Goal: Task Accomplishment & Management: Use online tool/utility

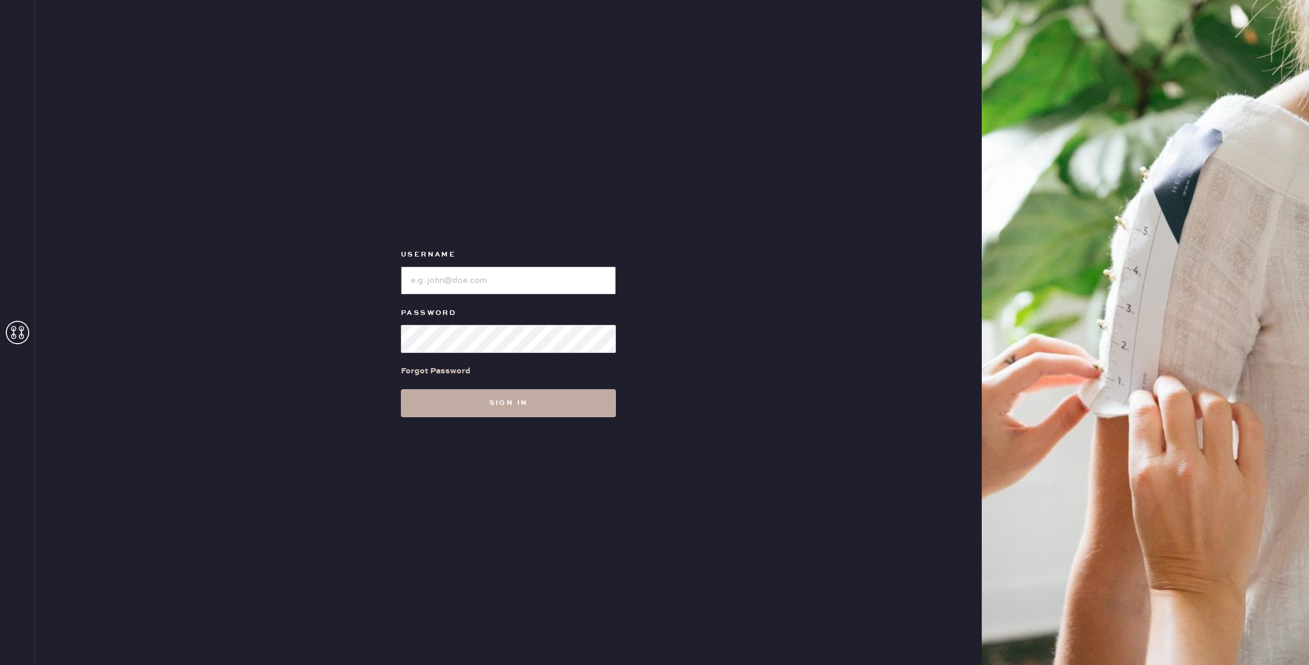
type input "reformationchestnuthill"
click at [476, 398] on button "Sign in" at bounding box center [508, 403] width 215 height 28
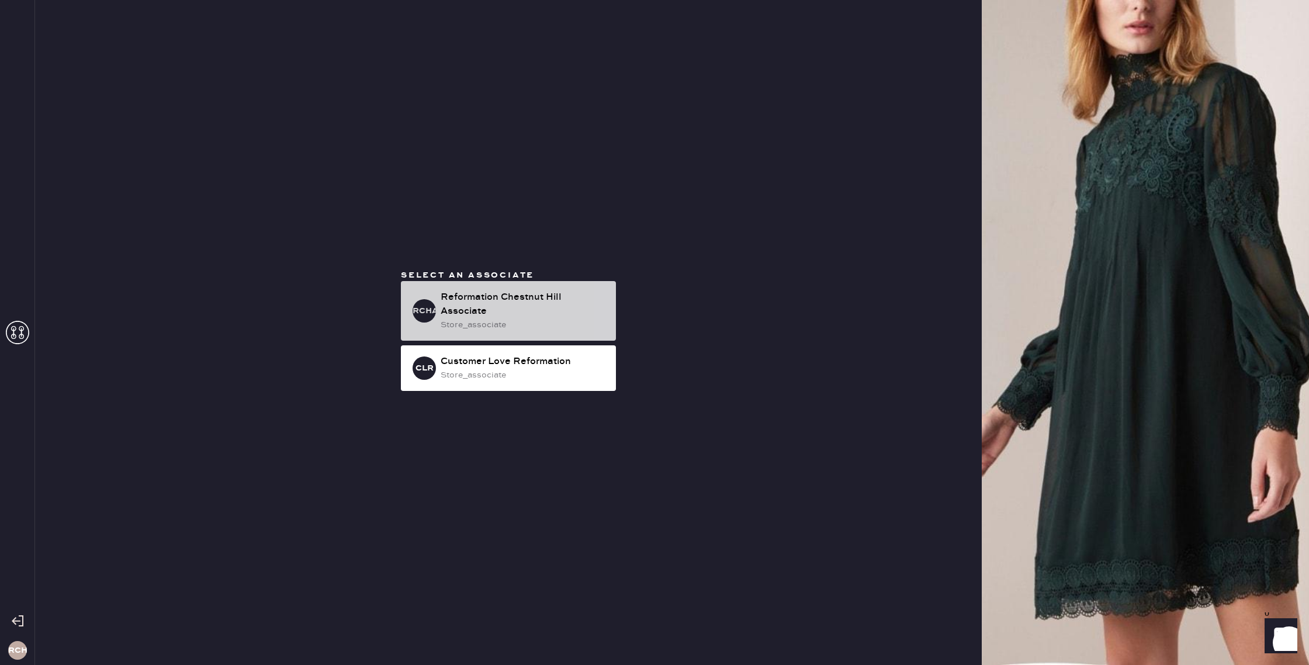
click at [522, 330] on div "RCHA Reformation Chestnut Hill Associate store_associate" at bounding box center [508, 311] width 215 height 60
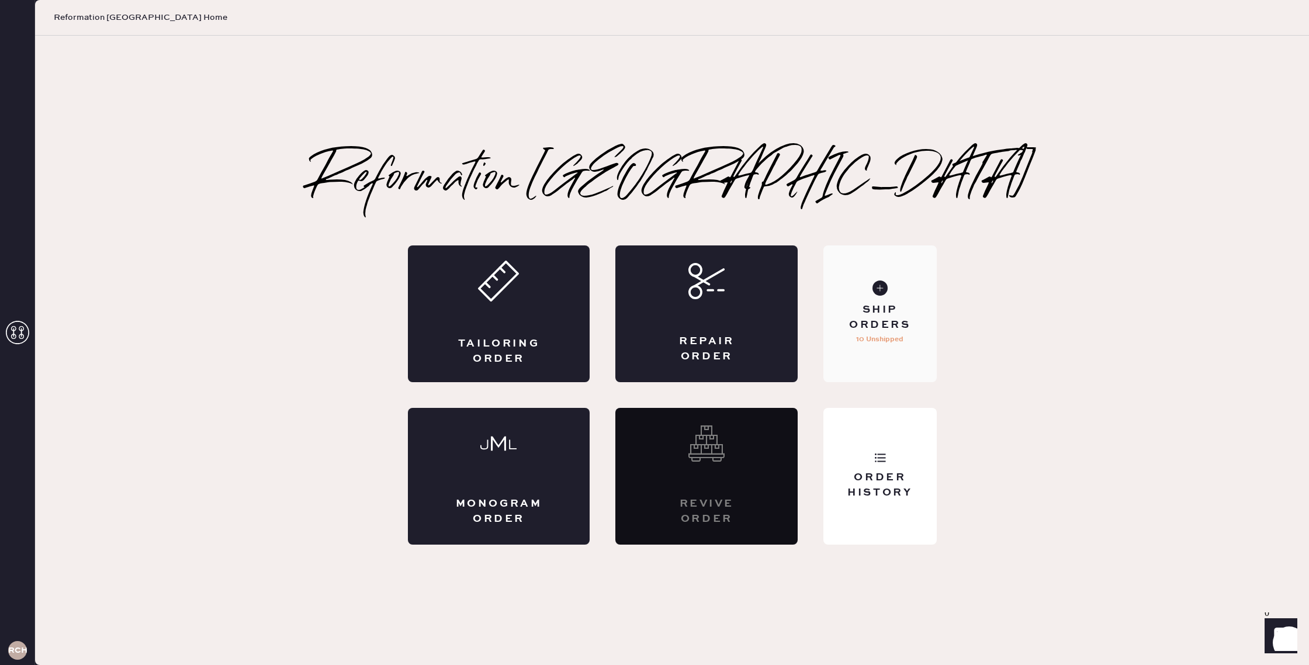
click at [865, 359] on div "Ship Orders 10 Unshipped" at bounding box center [879, 313] width 113 height 137
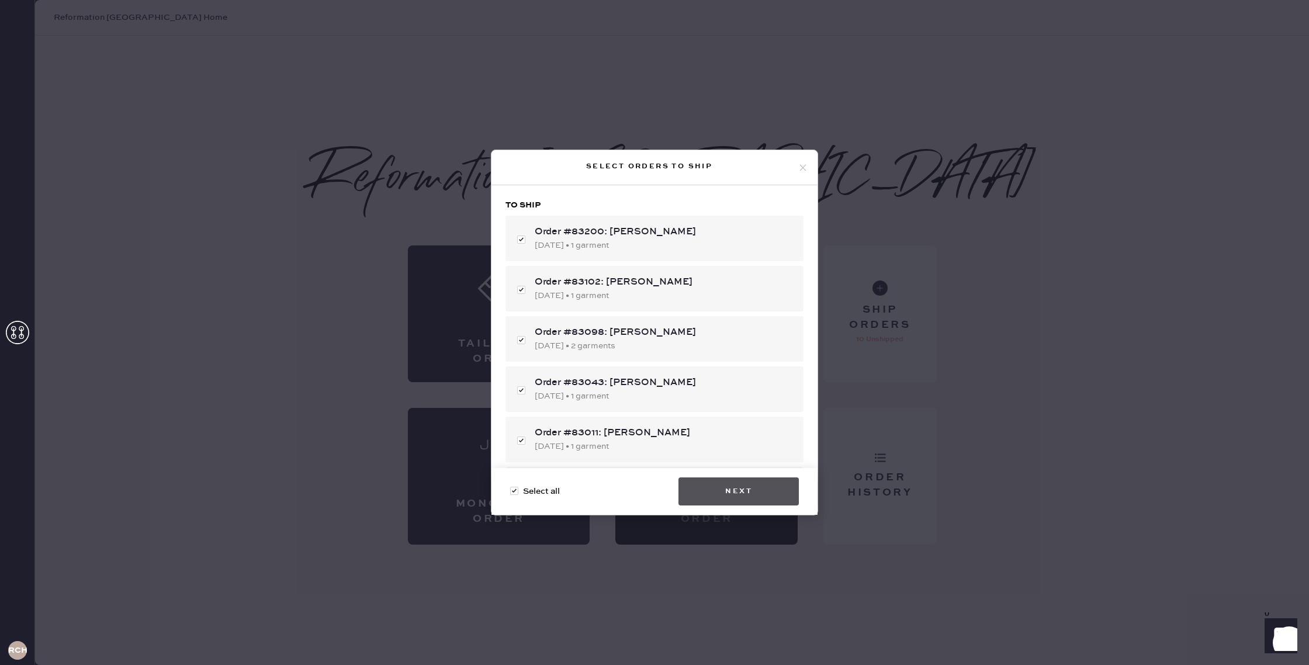
click at [775, 494] on button "Next" at bounding box center [738, 491] width 120 height 28
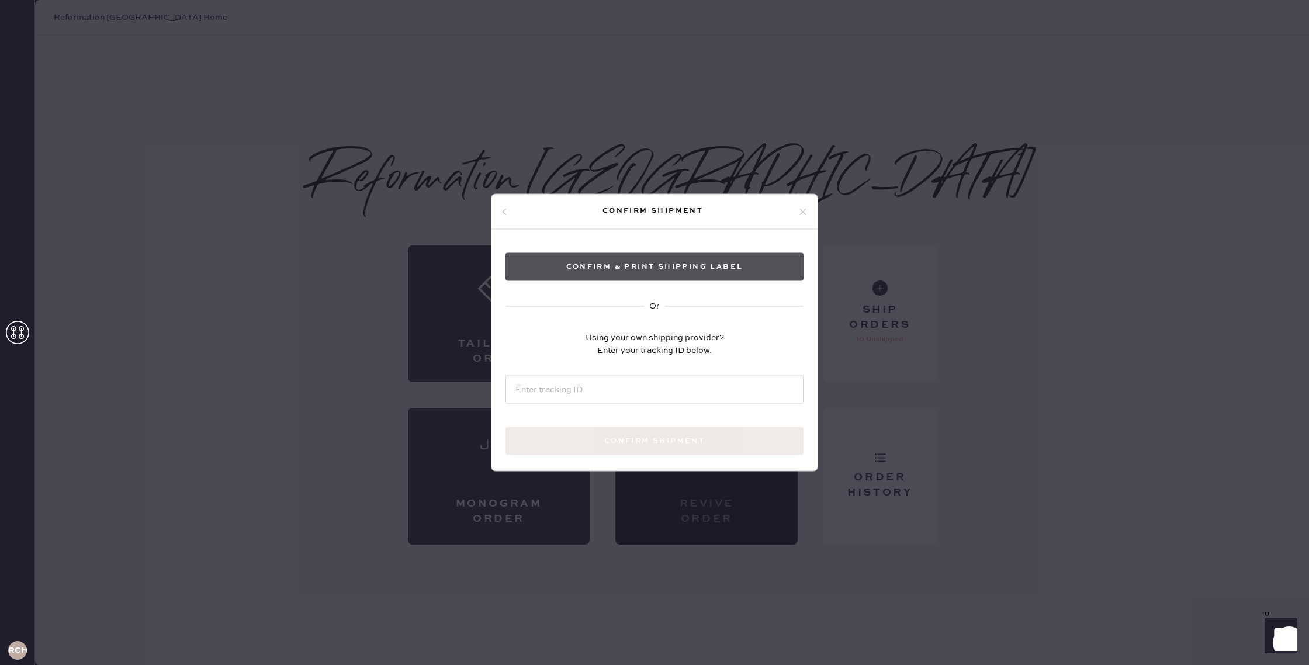
click at [657, 271] on button "Confirm & Print shipping label" at bounding box center [654, 267] width 298 height 28
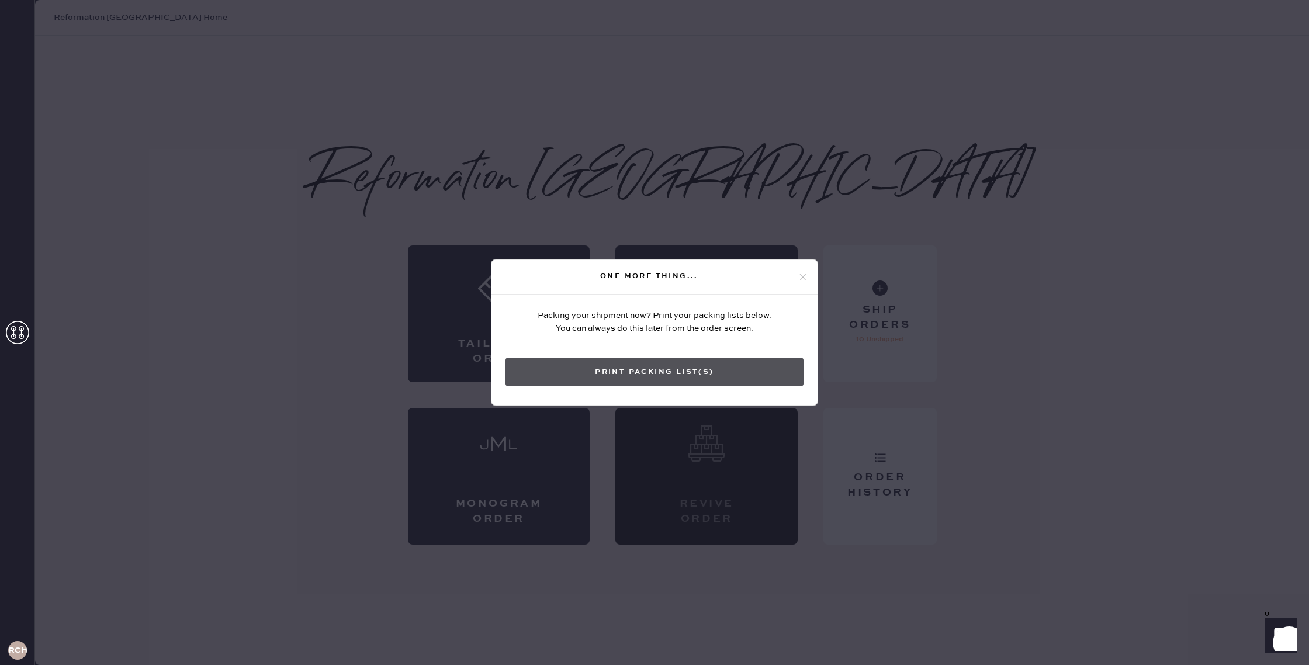
click at [586, 375] on button "Print Packing List(s)" at bounding box center [654, 372] width 298 height 28
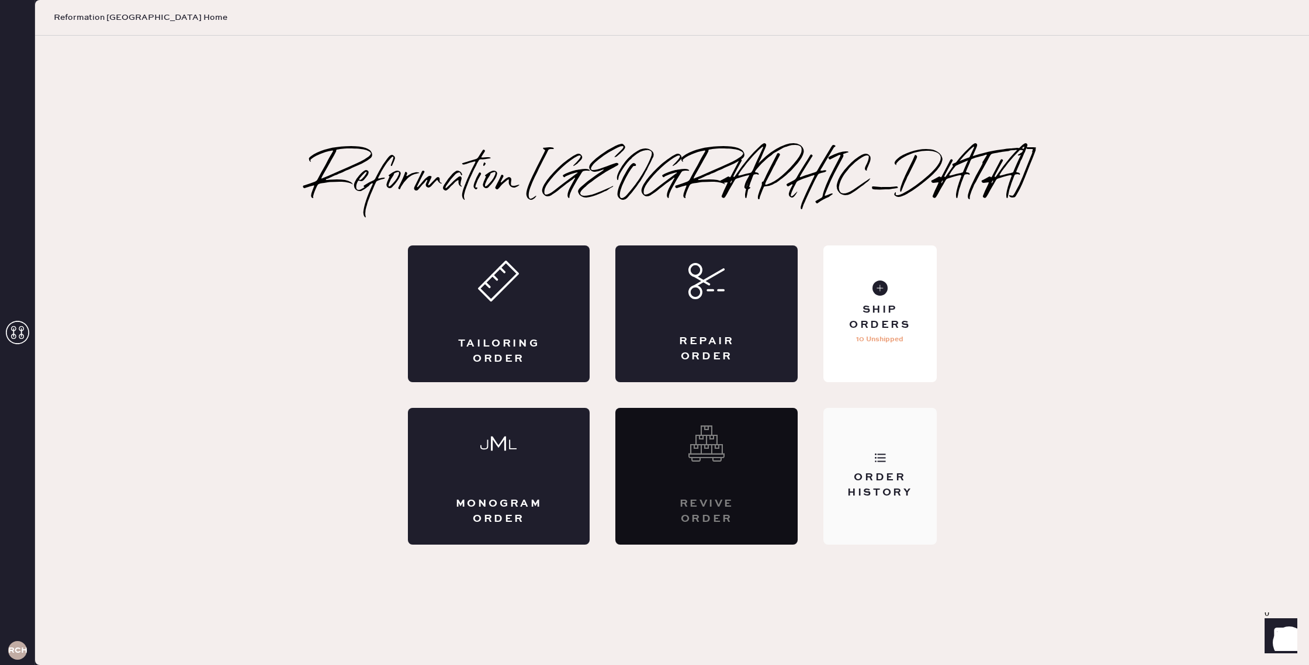
click at [892, 472] on div "Order History" at bounding box center [880, 484] width 94 height 29
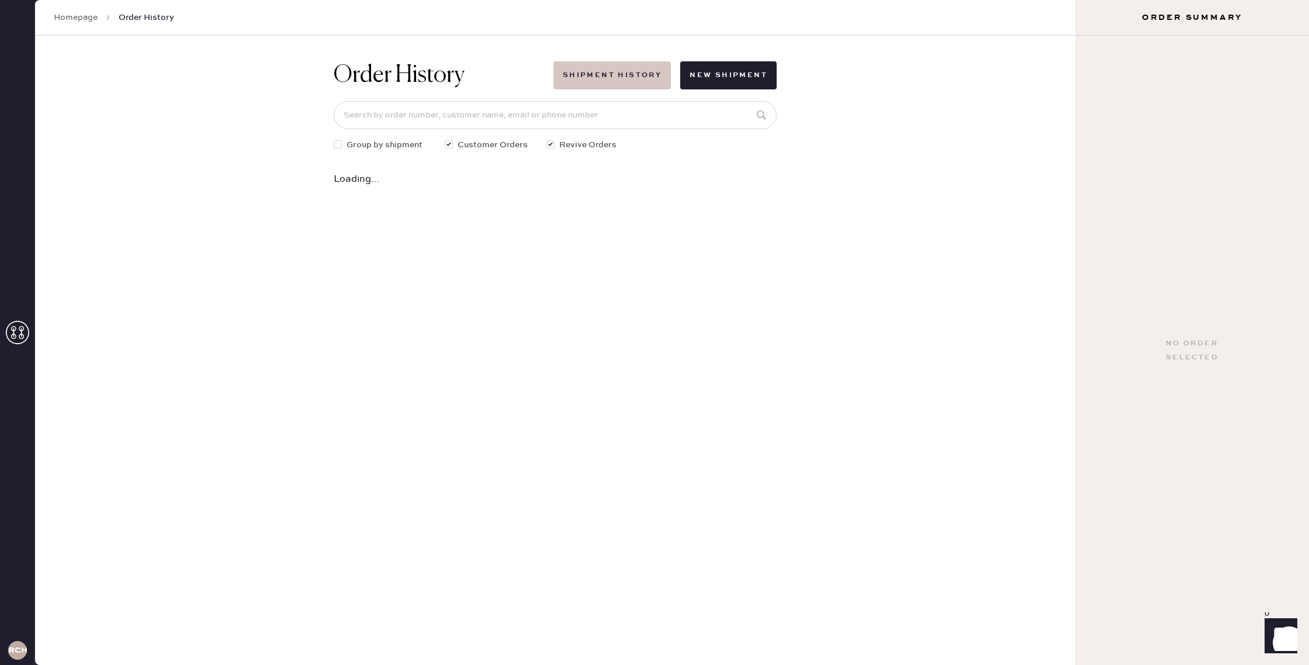
click at [600, 68] on button "Shipment History" at bounding box center [611, 75] width 117 height 28
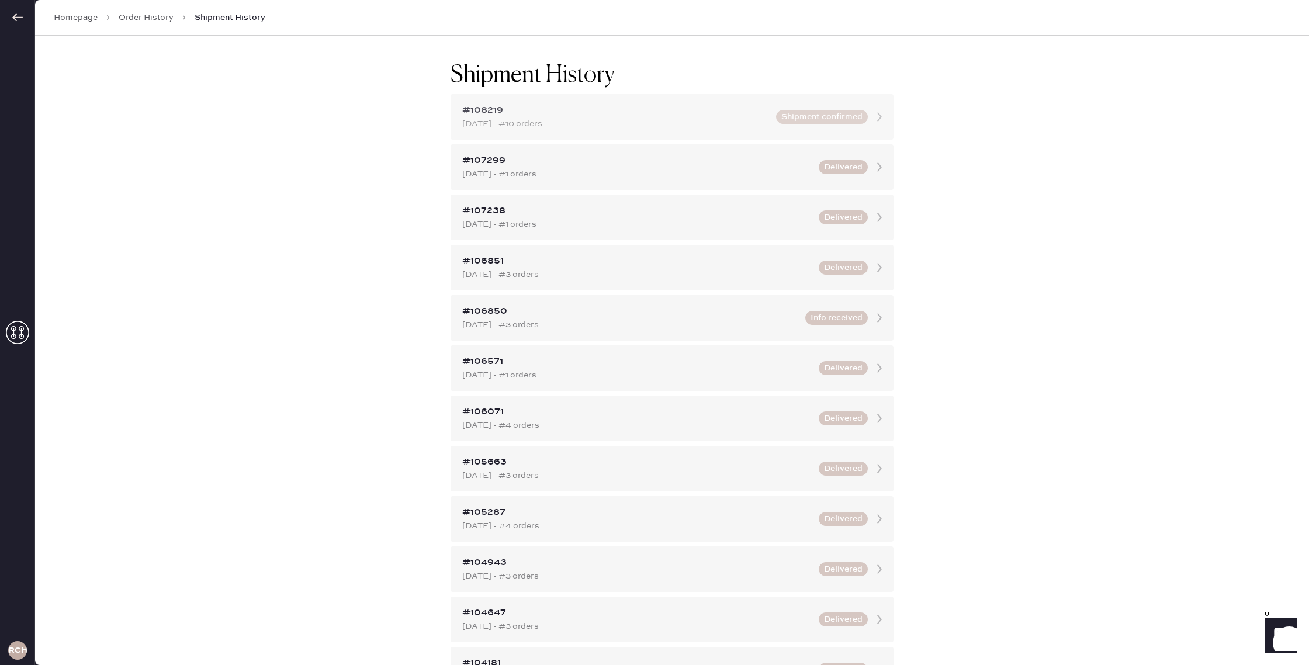
click at [878, 115] on icon at bounding box center [879, 116] width 23 height 23
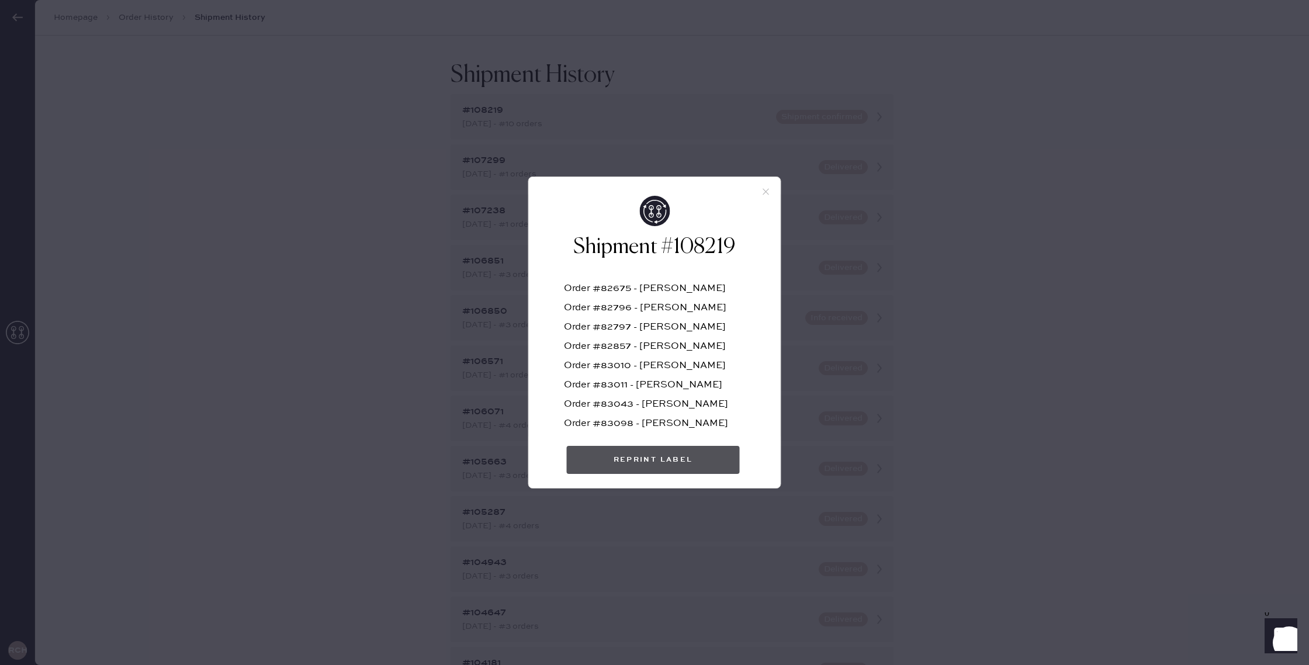
click at [706, 462] on button "Reprint Label" at bounding box center [653, 460] width 173 height 28
